Goal: Information Seeking & Learning: Learn about a topic

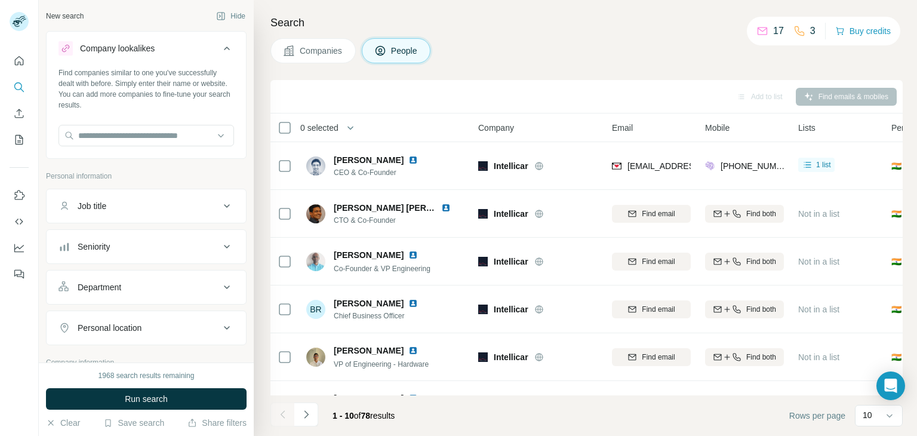
scroll to position [51, 0]
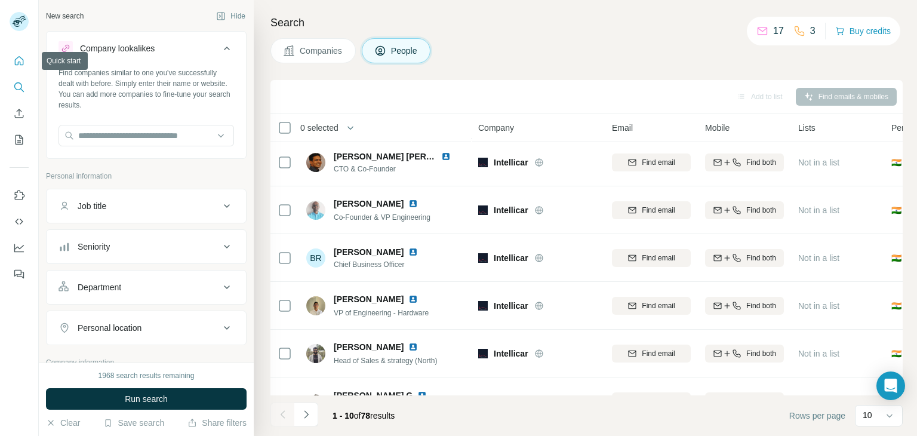
click at [22, 57] on icon "Quick start" at bounding box center [19, 61] width 12 height 12
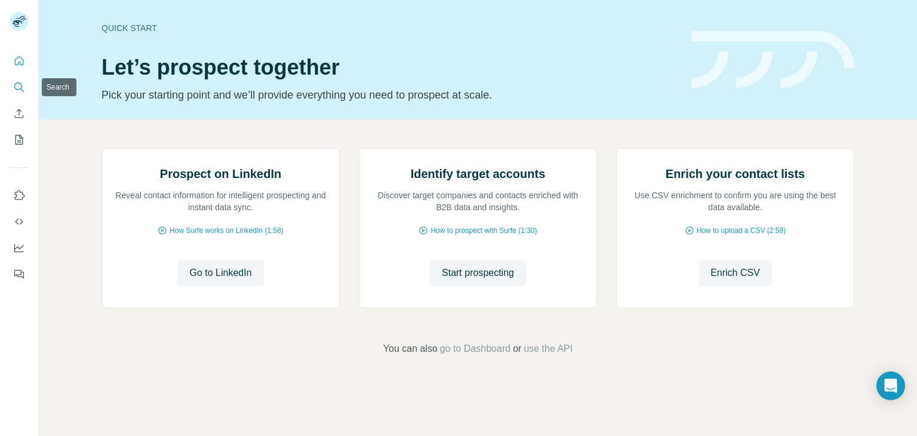
click at [23, 90] on icon "Search" at bounding box center [19, 87] width 12 height 12
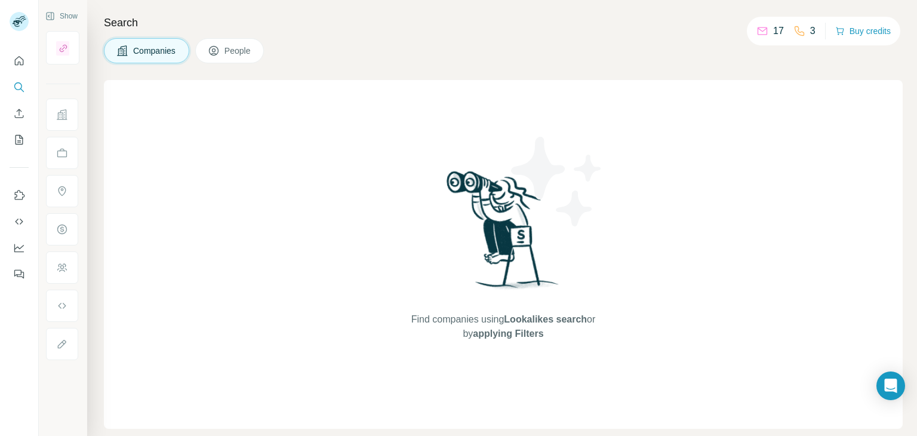
click at [127, 48] on icon at bounding box center [122, 51] width 12 height 12
click at [16, 63] on icon "Quick start" at bounding box center [19, 61] width 12 height 12
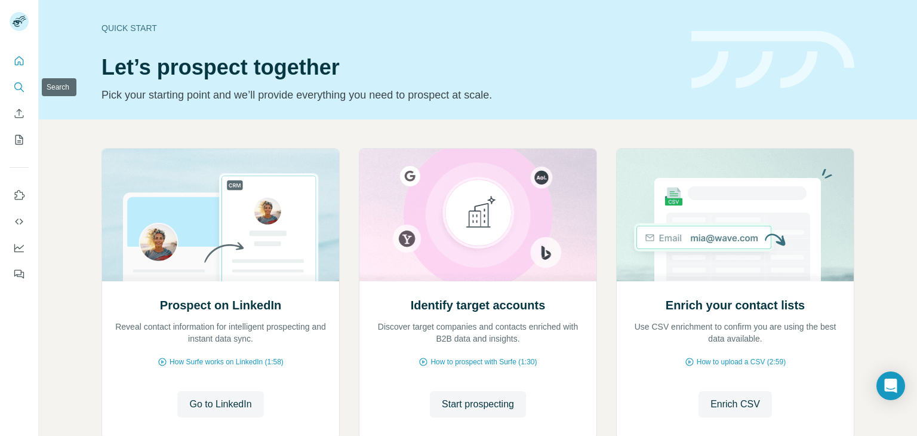
click at [24, 84] on icon "Search" at bounding box center [19, 87] width 12 height 12
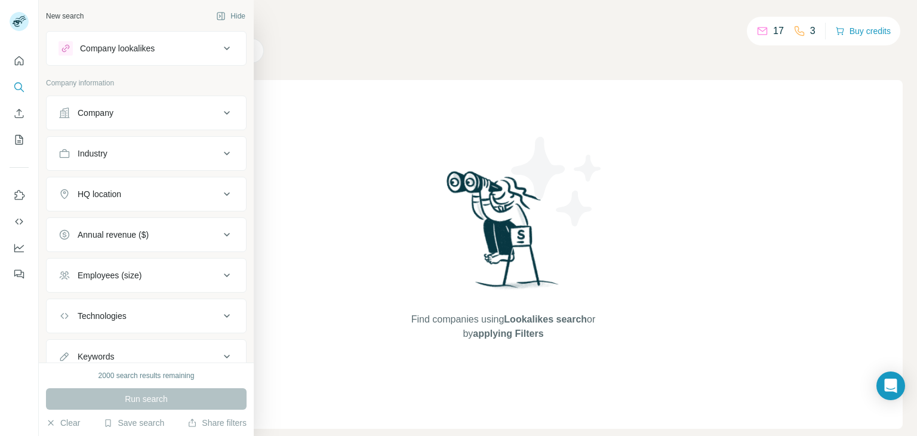
click at [169, 105] on button "Company" at bounding box center [146, 112] width 199 height 29
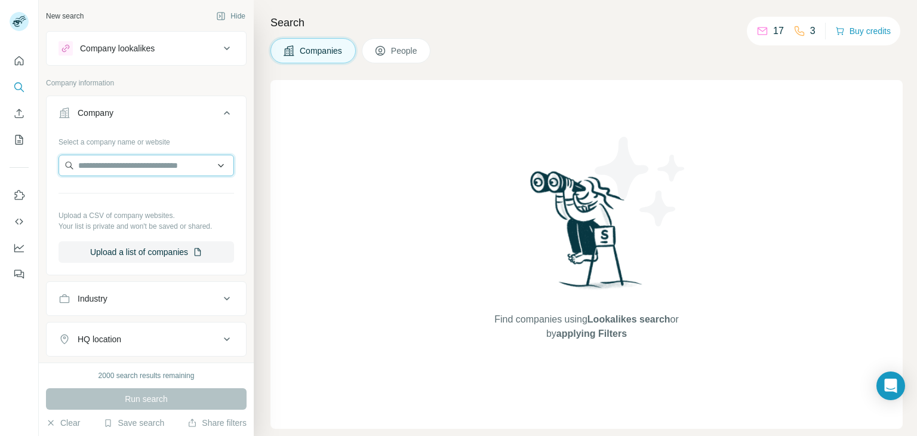
click at [147, 163] on input "text" at bounding box center [145, 165] width 175 height 21
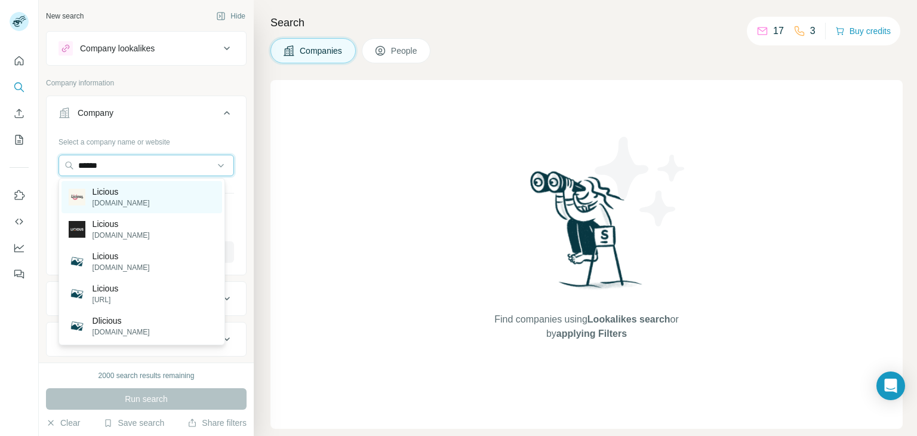
type input "******"
click at [132, 191] on div "Licious [DOMAIN_NAME]" at bounding box center [141, 197] width 161 height 32
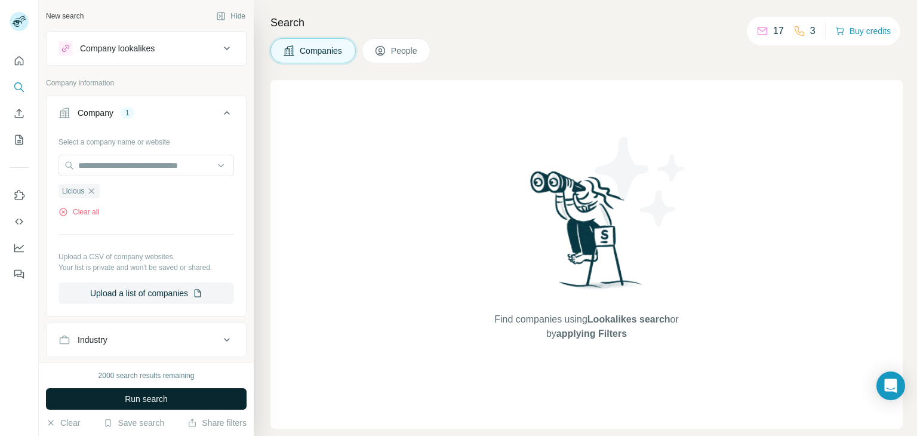
click at [153, 397] on span "Run search" at bounding box center [146, 399] width 43 height 12
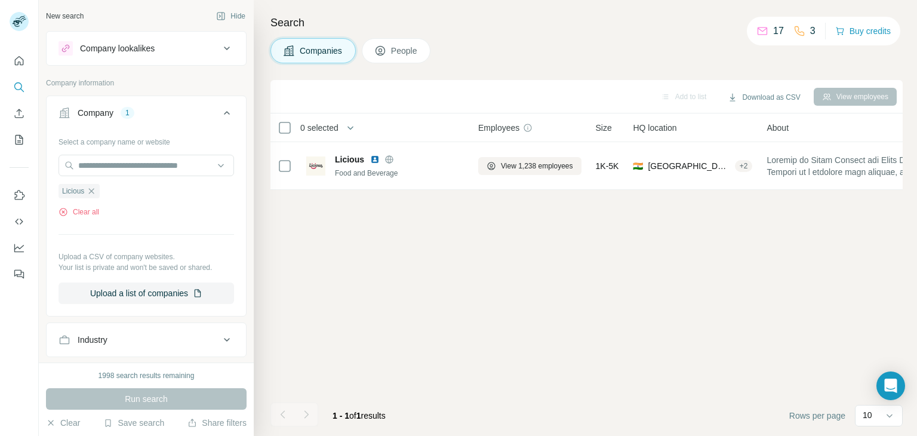
click at [406, 48] on span "People" at bounding box center [404, 51] width 27 height 12
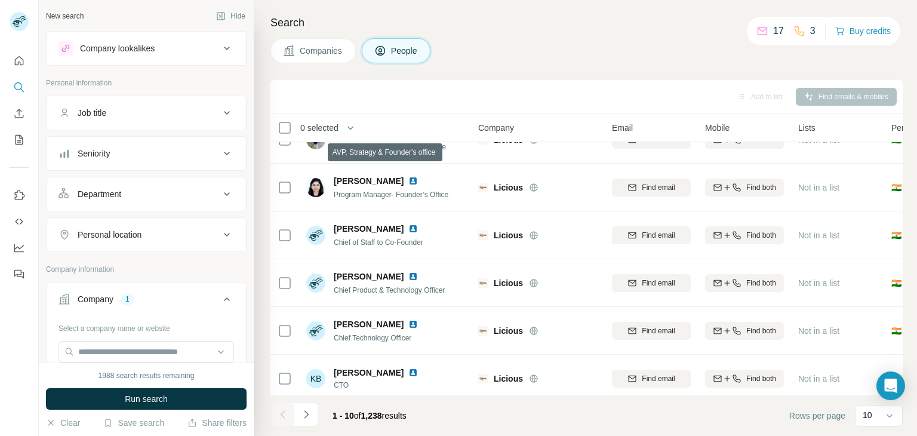
scroll to position [230, 0]
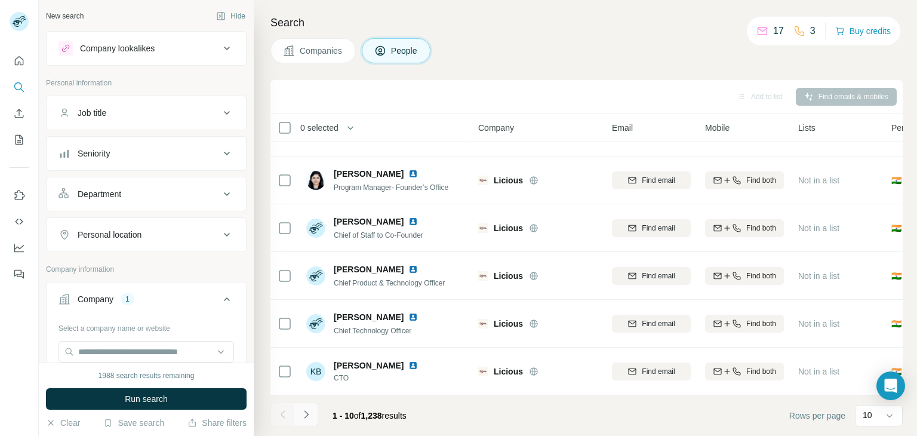
click at [310, 414] on icon "Navigate to next page" at bounding box center [306, 414] width 12 height 12
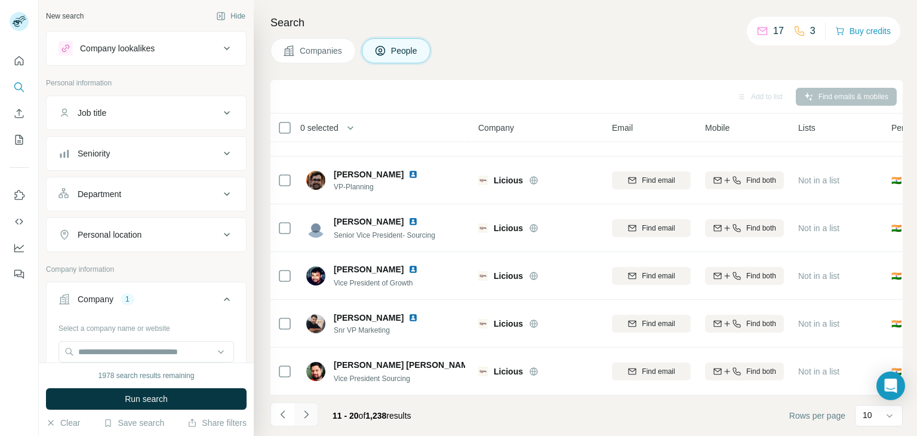
click at [306, 416] on icon "Navigate to next page" at bounding box center [306, 414] width 12 height 12
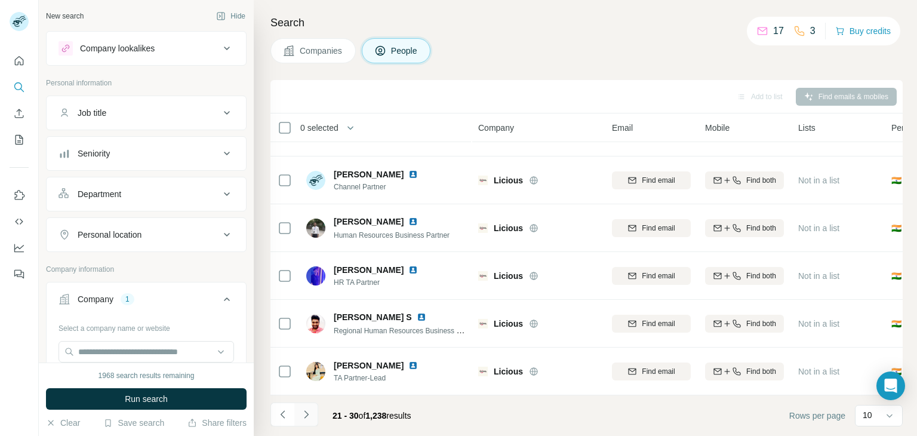
click at [307, 414] on icon "Navigate to next page" at bounding box center [306, 414] width 4 height 8
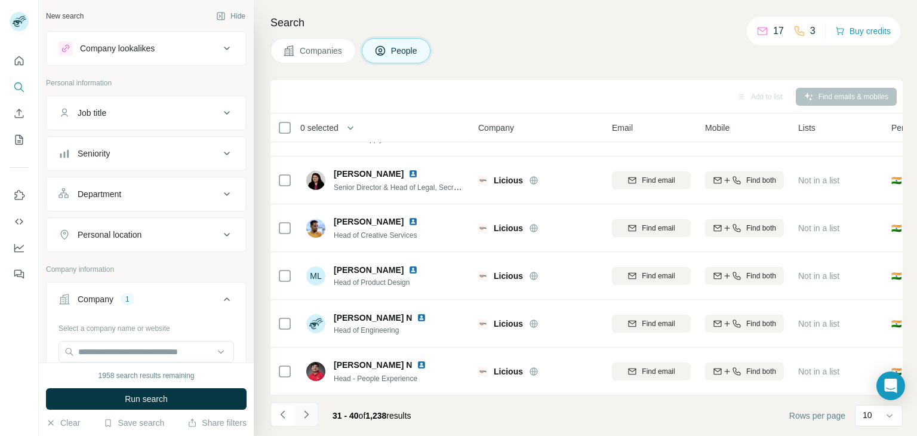
click at [300, 417] on icon "Navigate to next page" at bounding box center [306, 414] width 12 height 12
